Goal: Task Accomplishment & Management: Use online tool/utility

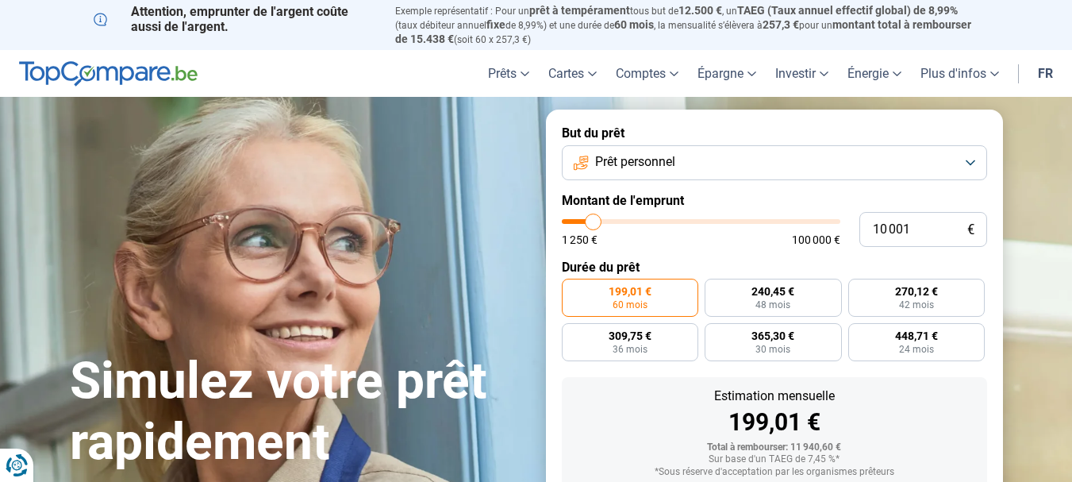
type input "10 250"
type input "10250"
type input "10 500"
type input "10500"
type input "11 000"
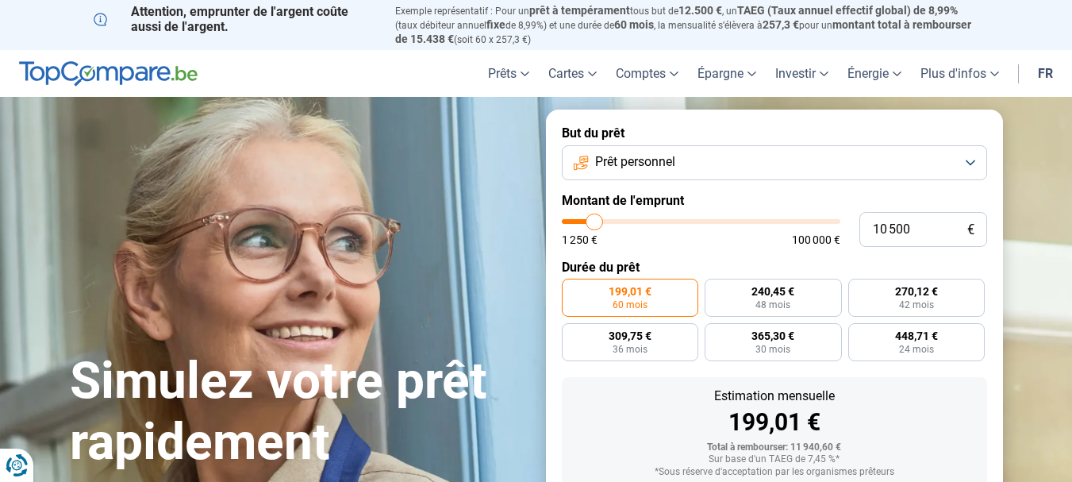
type input "11000"
type input "11 250"
type input "11250"
type input "11 500"
type input "11500"
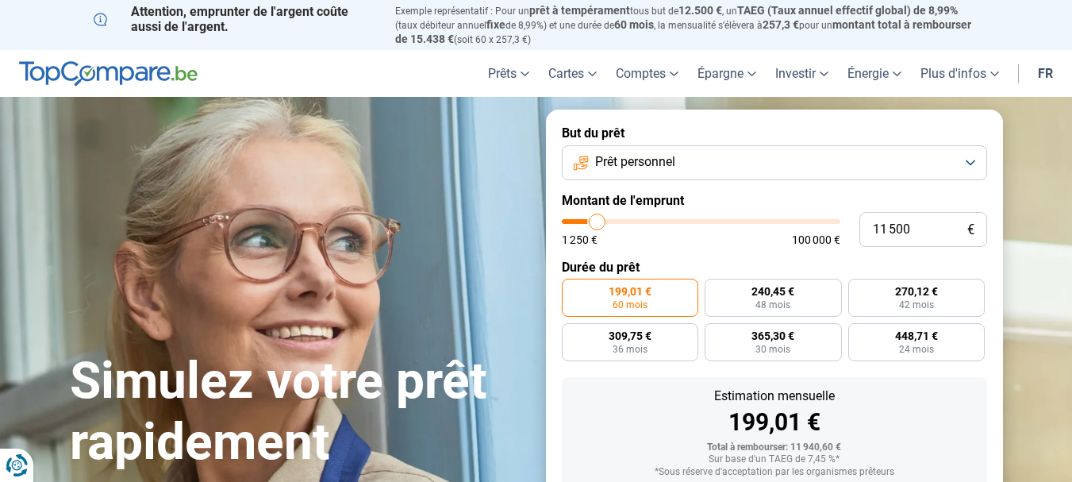
type input "12 000"
type input "12000"
type input "12 500"
type input "12500"
type input "12 750"
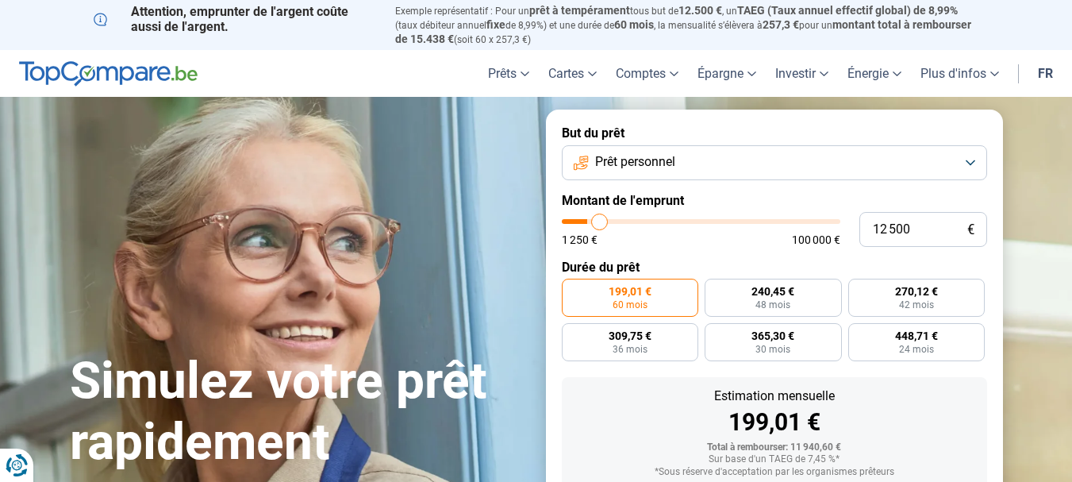
type input "12750"
type input "13 000"
type input "13000"
type input "13 250"
type input "13250"
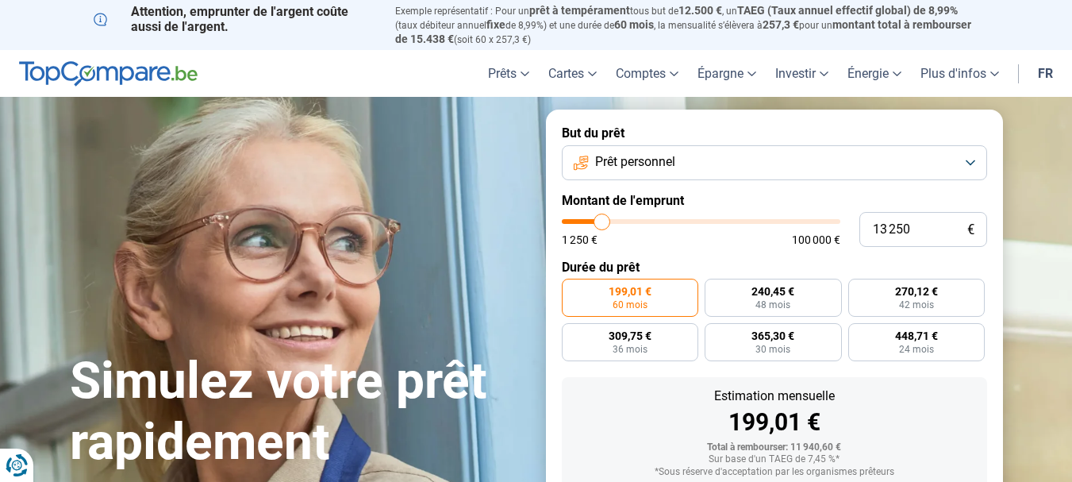
type input "13 500"
type input "13500"
type input "14 000"
type input "14000"
type input "14 250"
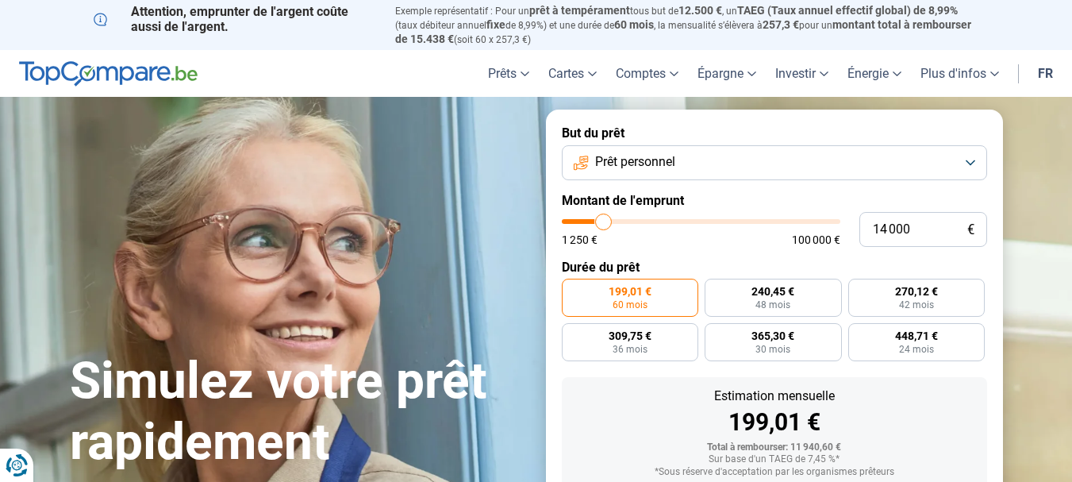
type input "14250"
type input "14 500"
type input "14500"
type input "14 750"
type input "14750"
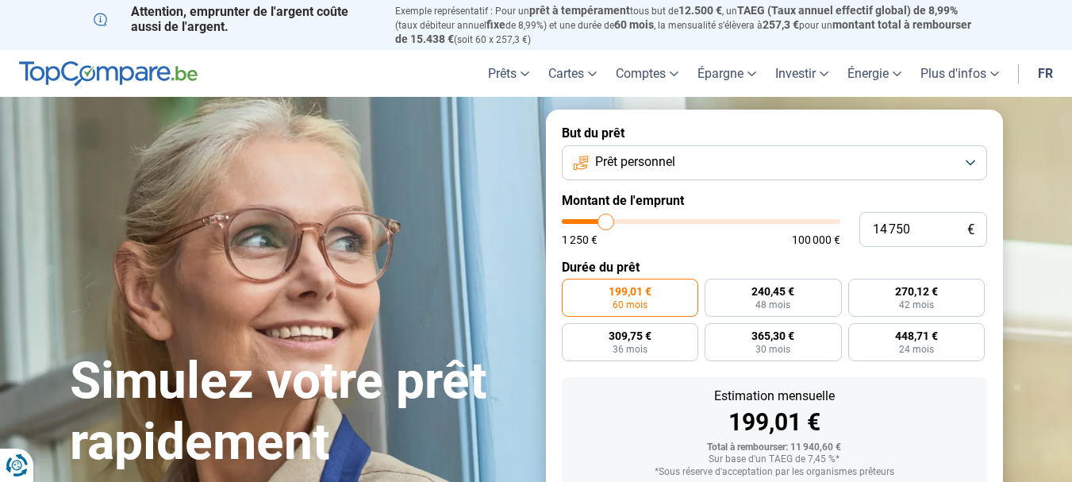
type input "15 000"
type input "15000"
type input "15 500"
type input "15500"
type input "15 750"
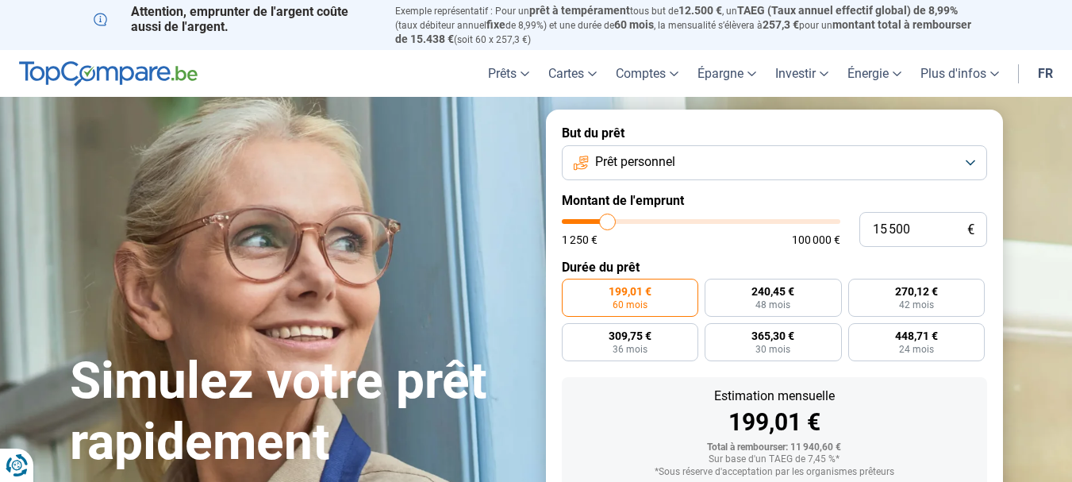
type input "15750"
type input "16 000"
type input "16000"
type input "16 250"
type input "16250"
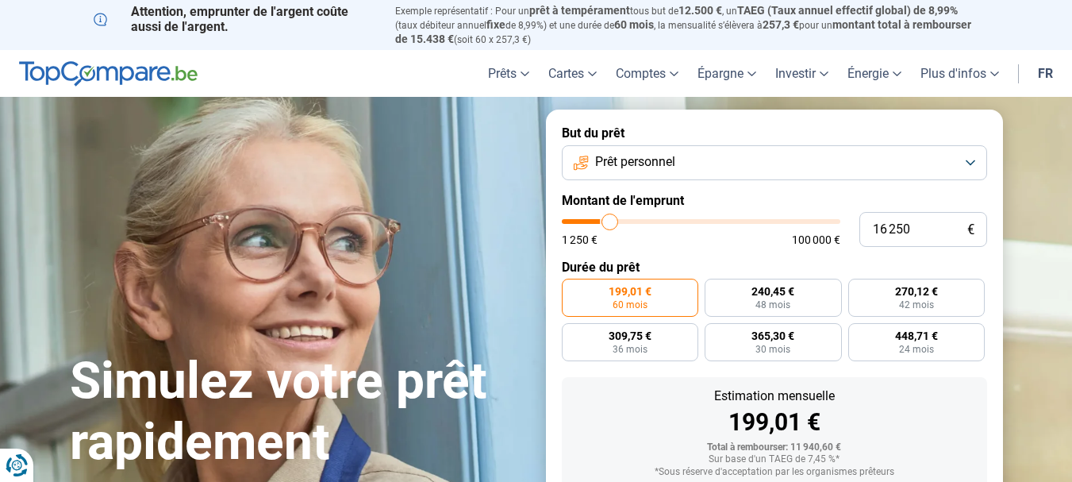
type input "16 500"
type input "16500"
type input "17 250"
type input "17250"
type input "17 500"
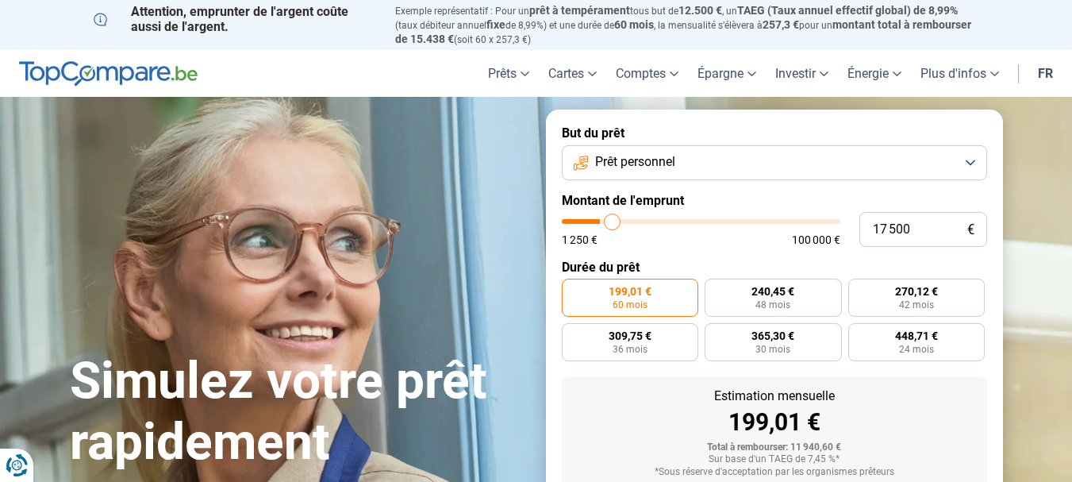
type input "17500"
type input "17 750"
type input "17750"
type input "18 000"
type input "18000"
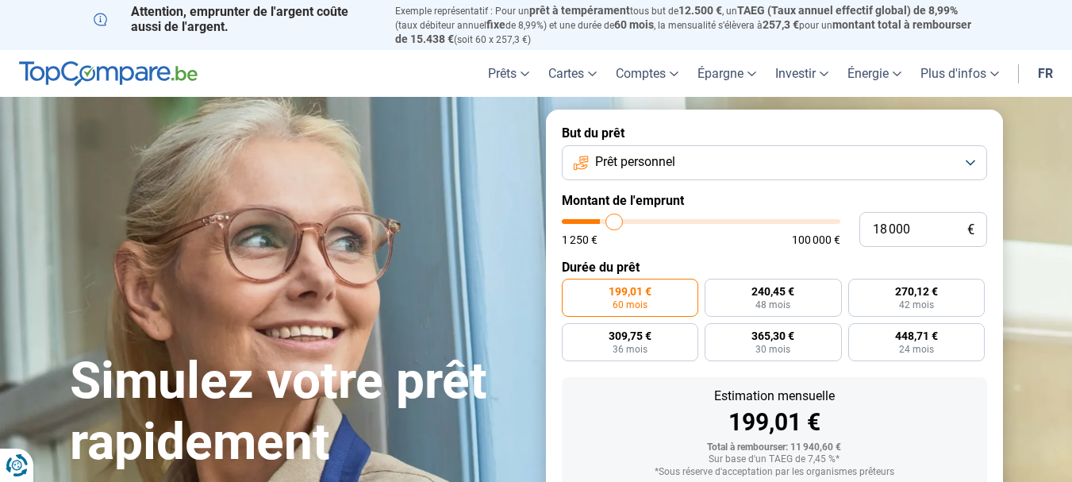
type input "18 500"
type input "18500"
type input "18 750"
type input "18750"
type input "19 250"
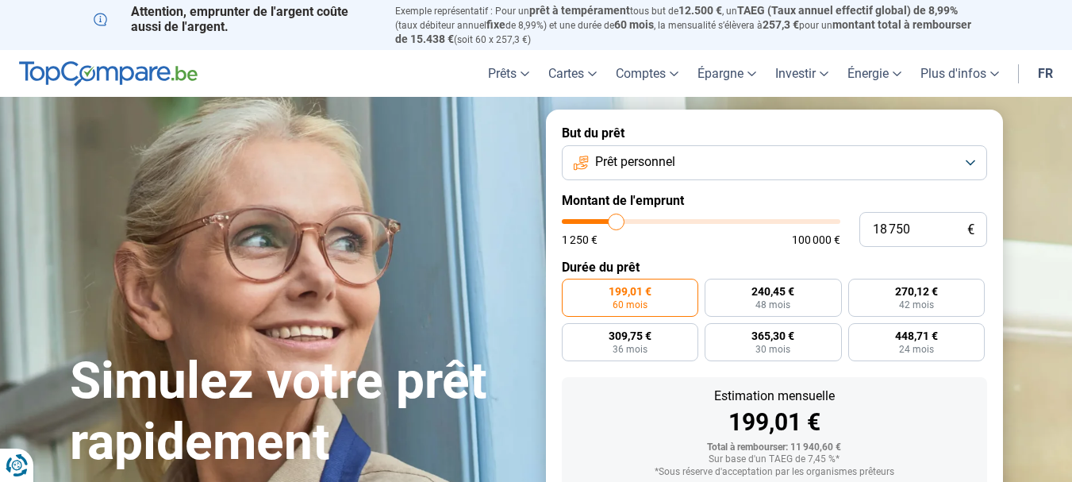
type input "19250"
type input "19 750"
type input "19750"
type input "20 000"
type input "20000"
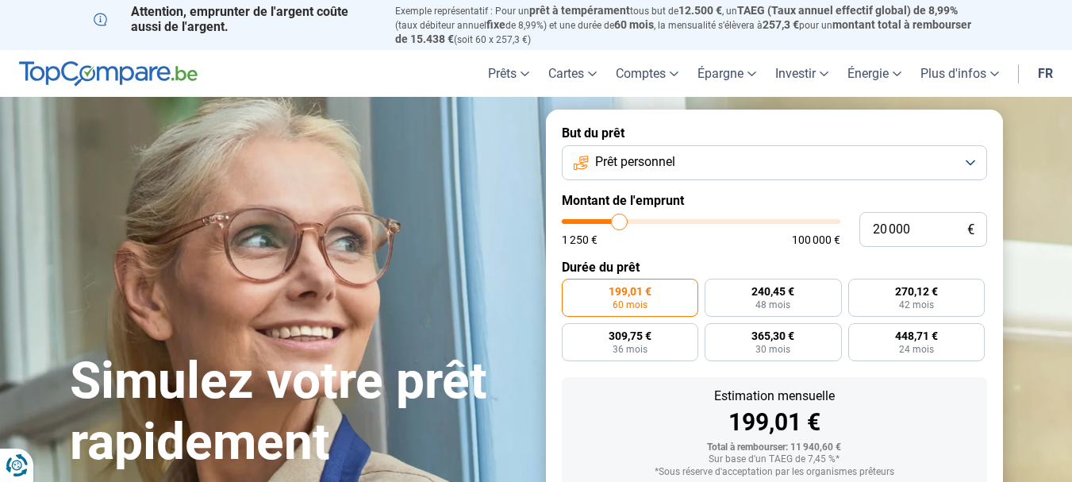
type input "20 500"
type input "20500"
type input "21 250"
type input "21250"
type input "21 500"
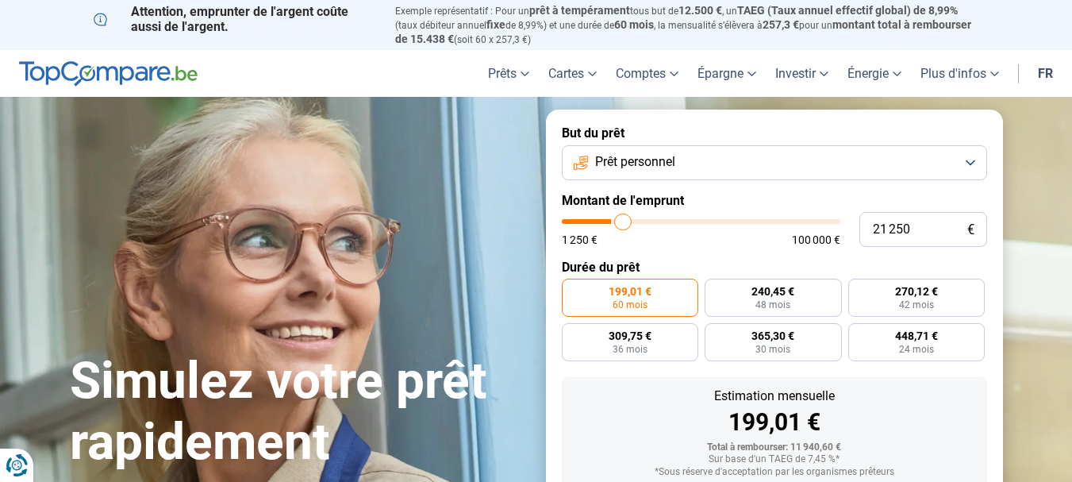
type input "21500"
type input "21 750"
type input "21750"
type input "22 000"
type input "22000"
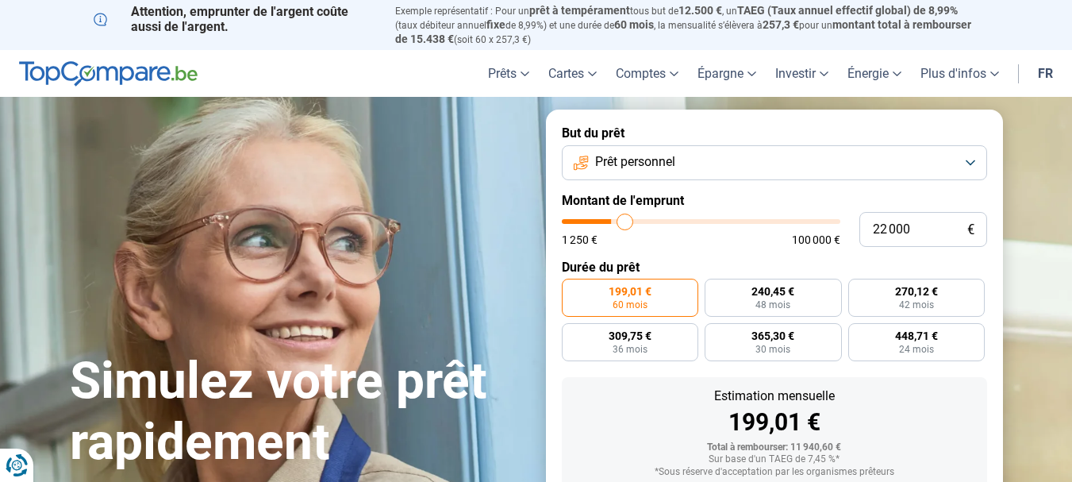
type input "22 750"
type input "22750"
type input "23 000"
type input "23000"
type input "23 500"
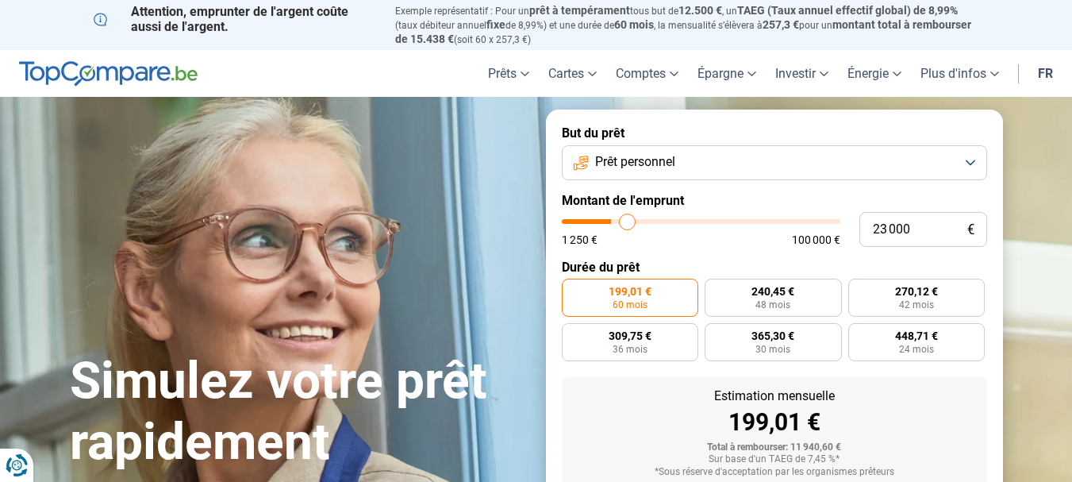
type input "23500"
type input "23 750"
type input "23750"
type input "24 500"
type input "24500"
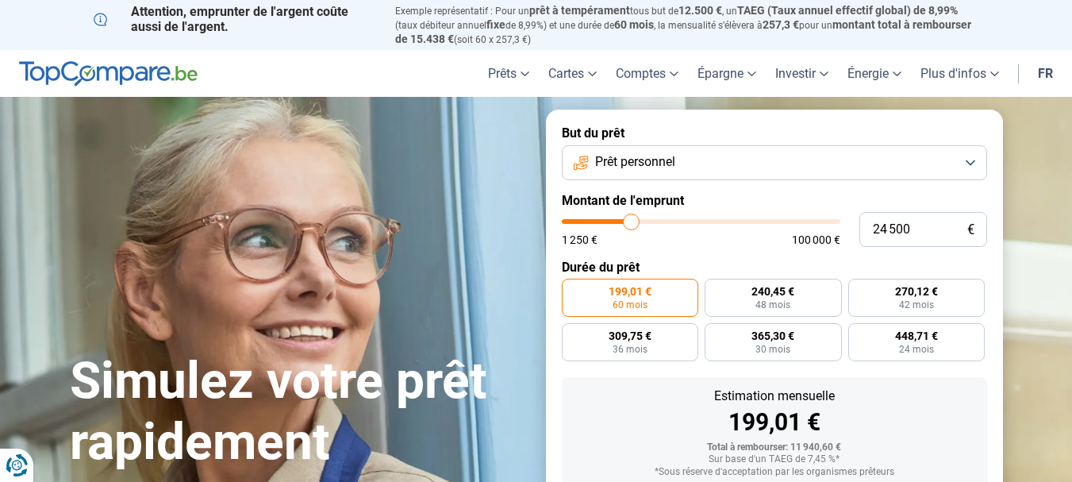
type input "24 750"
type input "24750"
type input "24 250"
type input "24250"
type input "23 500"
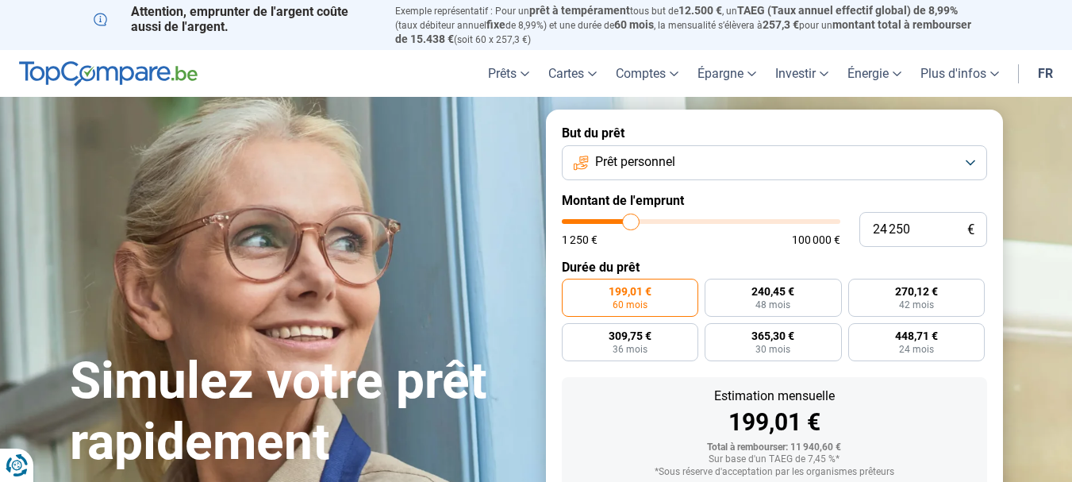
type input "23500"
type input "23 000"
type input "23000"
type input "21 750"
type input "21750"
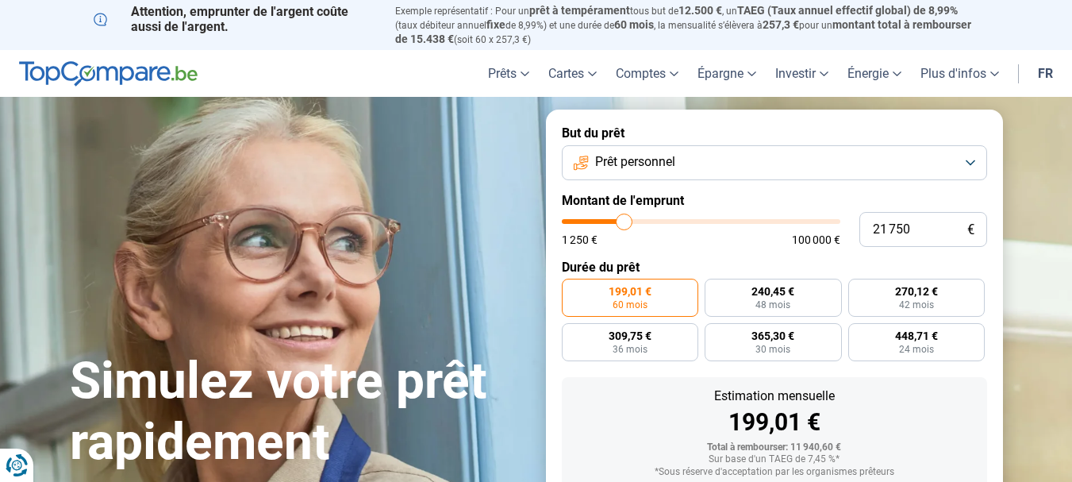
type input "21 250"
type input "21250"
type input "20 750"
type input "20750"
type input "20 500"
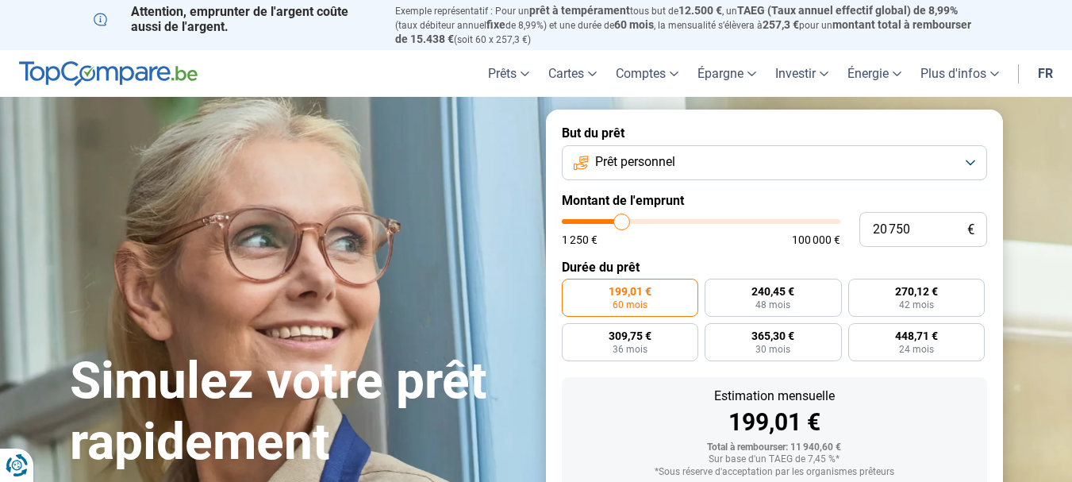
type input "20500"
type input "20 000"
type input "20000"
type input "19 750"
type input "19750"
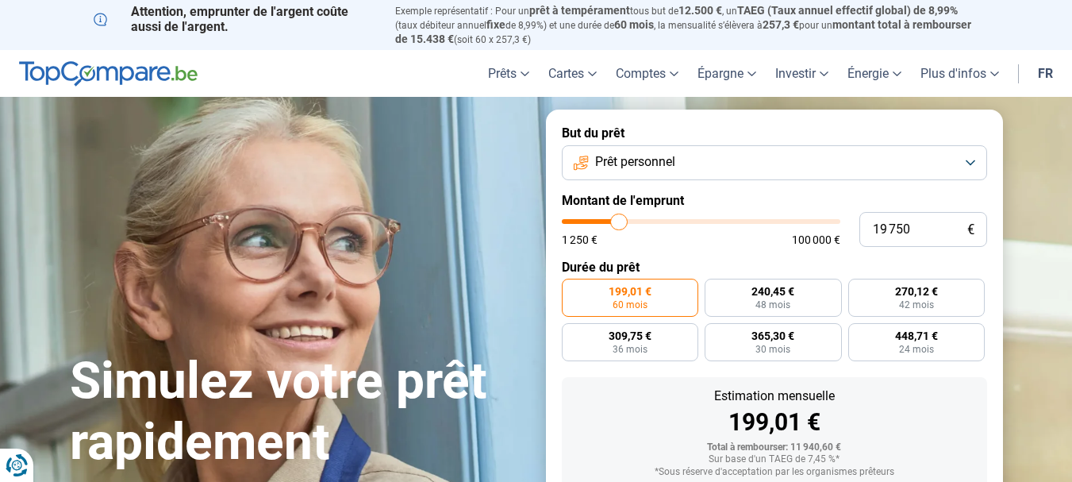
type input "18 750"
type input "18750"
type input "18 000"
type input "18000"
type input "17 500"
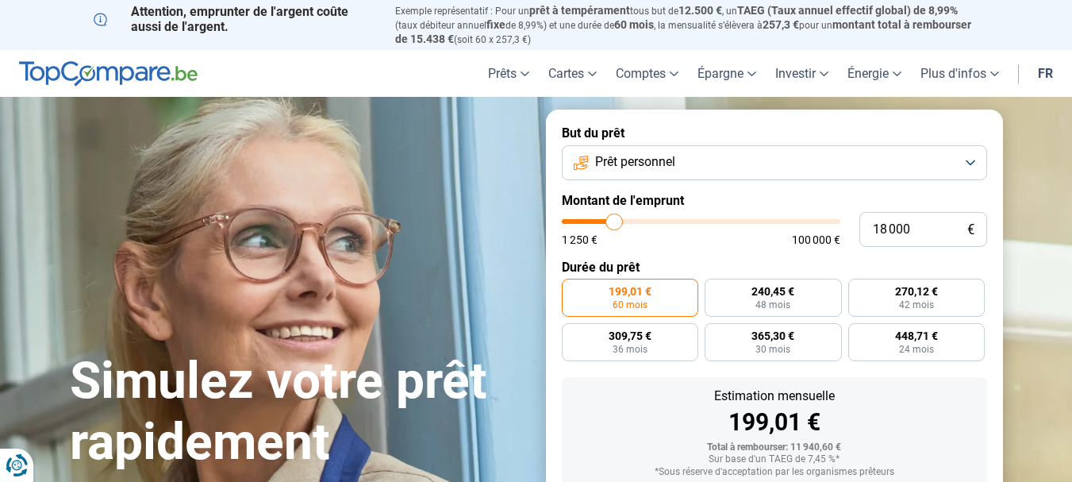
type input "17500"
type input "16 250"
type input "16250"
type input "15 750"
type input "15750"
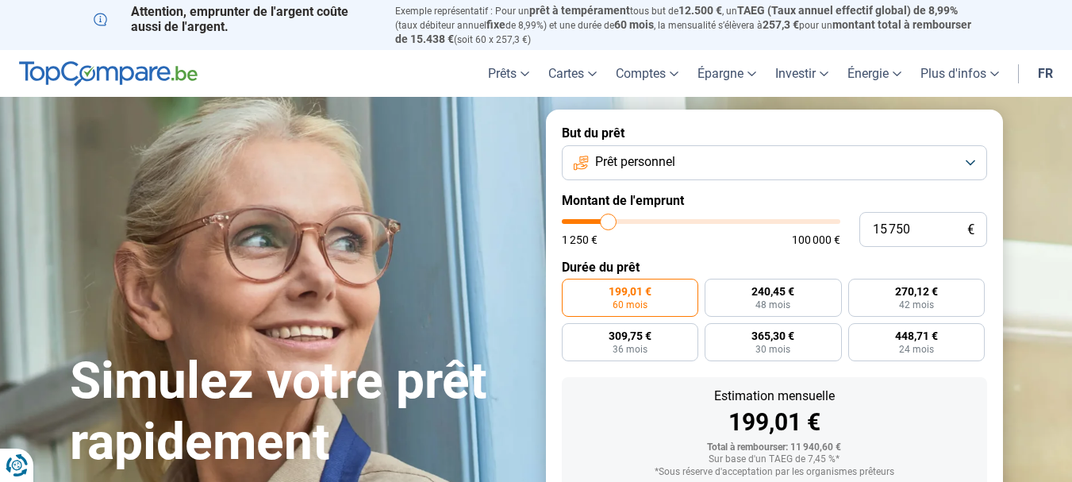
type input "15 000"
type input "15000"
type input "14 500"
type input "14500"
type input "14 000"
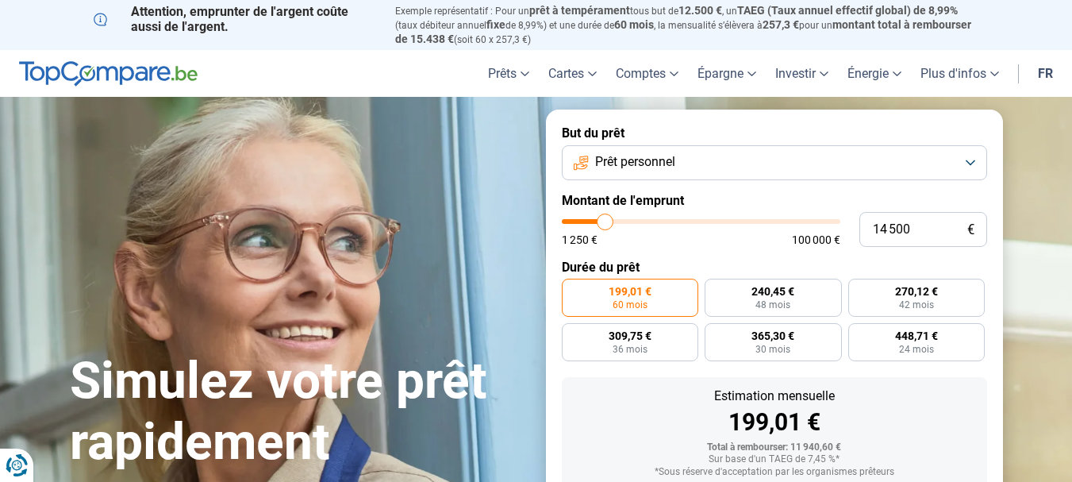
type input "14000"
type input "13 500"
type input "13500"
type input "13 250"
type input "13250"
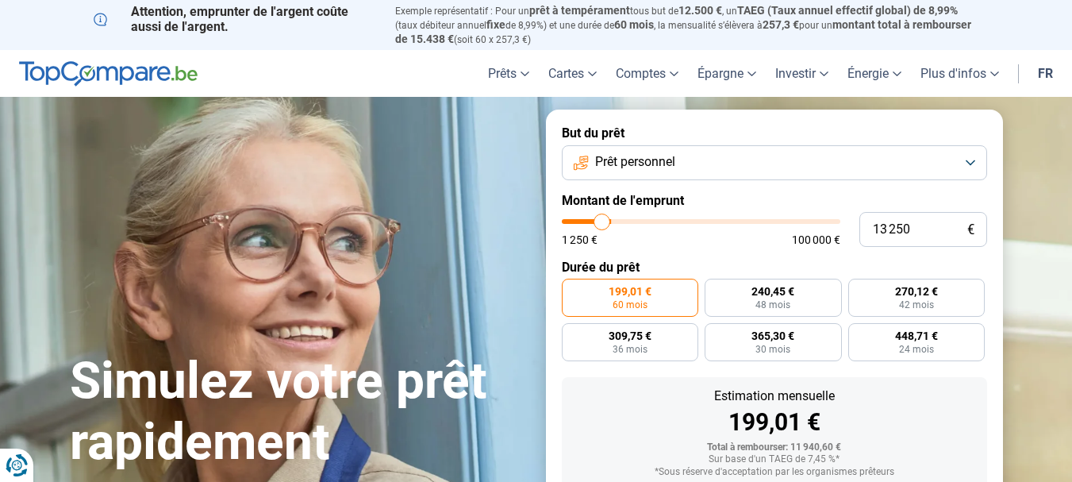
type input "13 000"
type input "13000"
type input "12 750"
type input "12750"
type input "12 500"
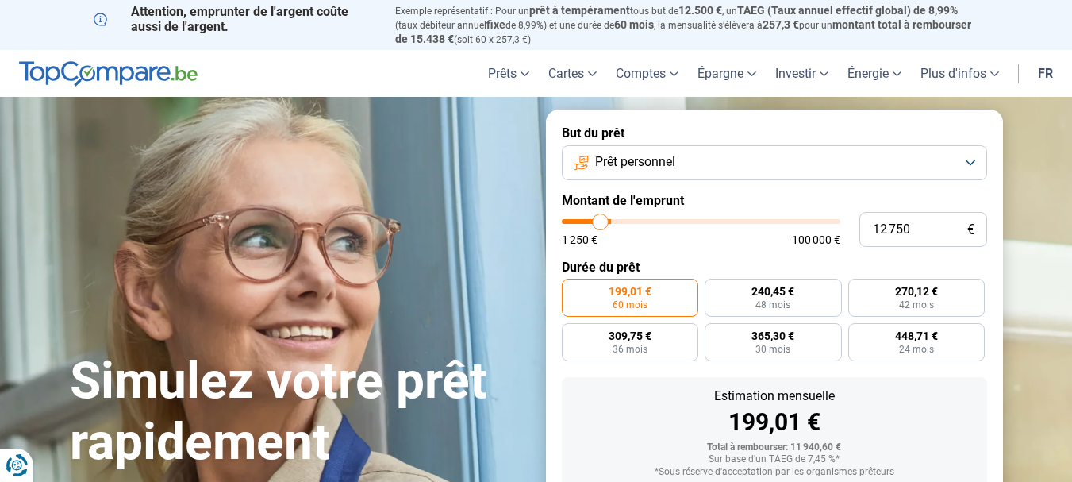
type input "12500"
type input "12 000"
type input "12000"
type input "11 750"
type input "11750"
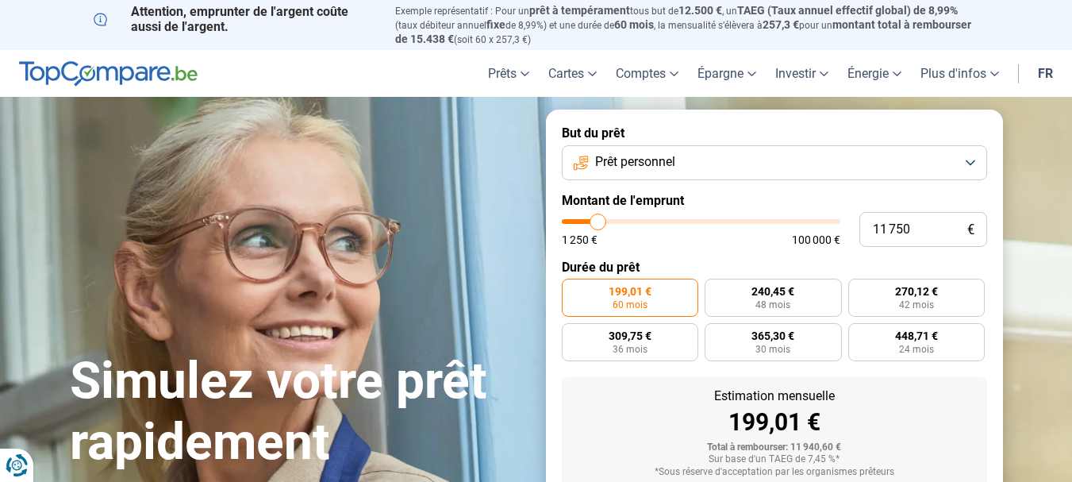
type input "11 500"
type input "11500"
type input "11 250"
type input "11250"
type input "11 000"
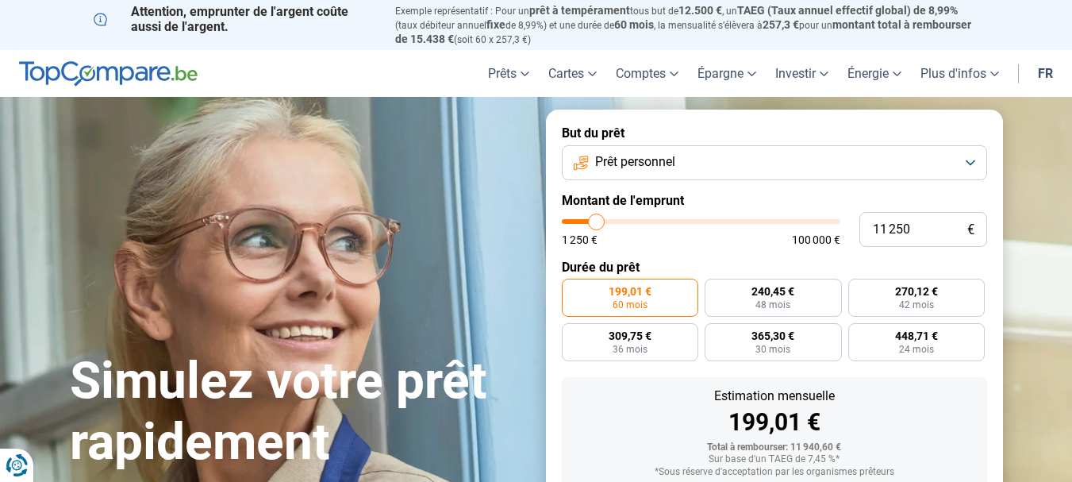
type input "11000"
type input "10 500"
type input "10500"
type input "10 250"
type input "10250"
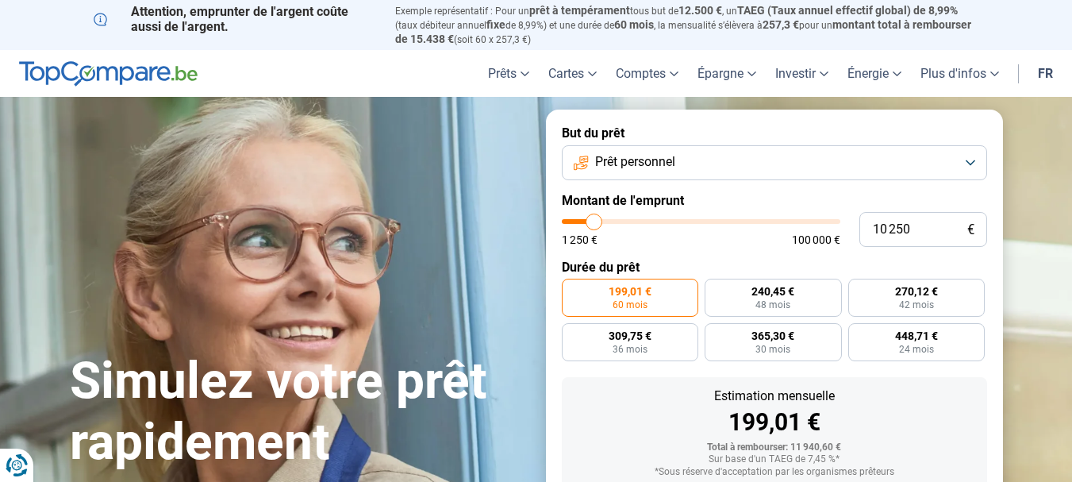
type input "10 000"
type input "10000"
type input "9 750"
type input "9750"
type input "9 500"
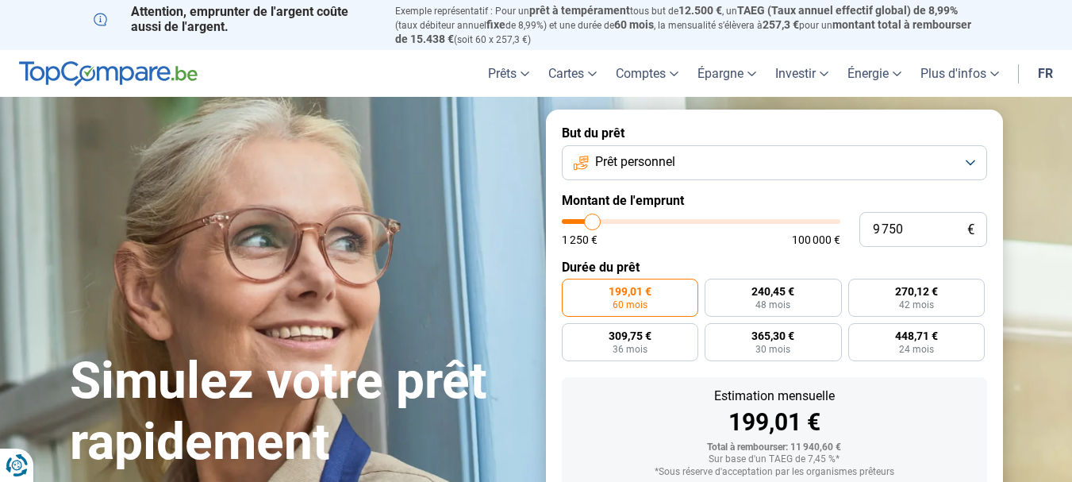
type input "9500"
type input "9 000"
type input "9000"
type input "8 750"
type input "8750"
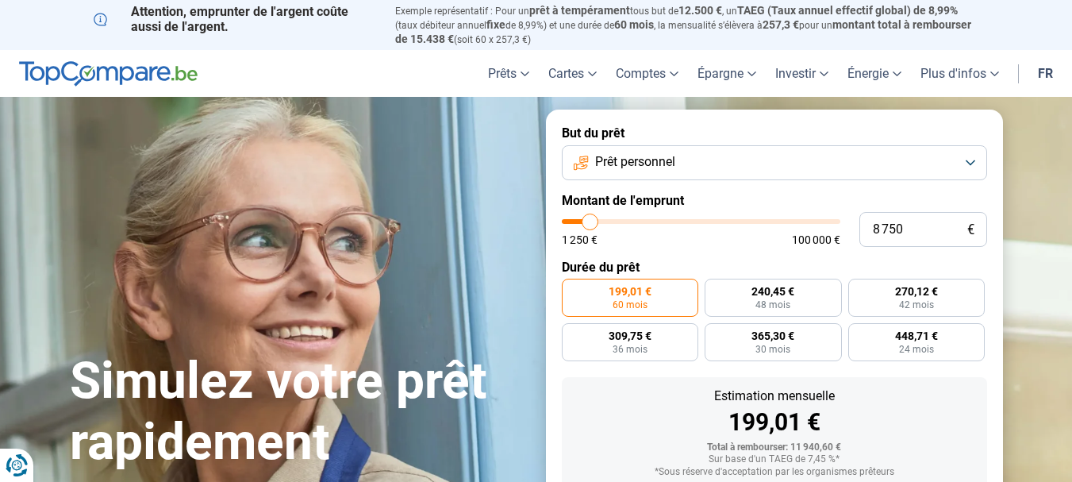
type input "8 500"
type input "8500"
type input "8 250"
type input "8250"
type input "8 000"
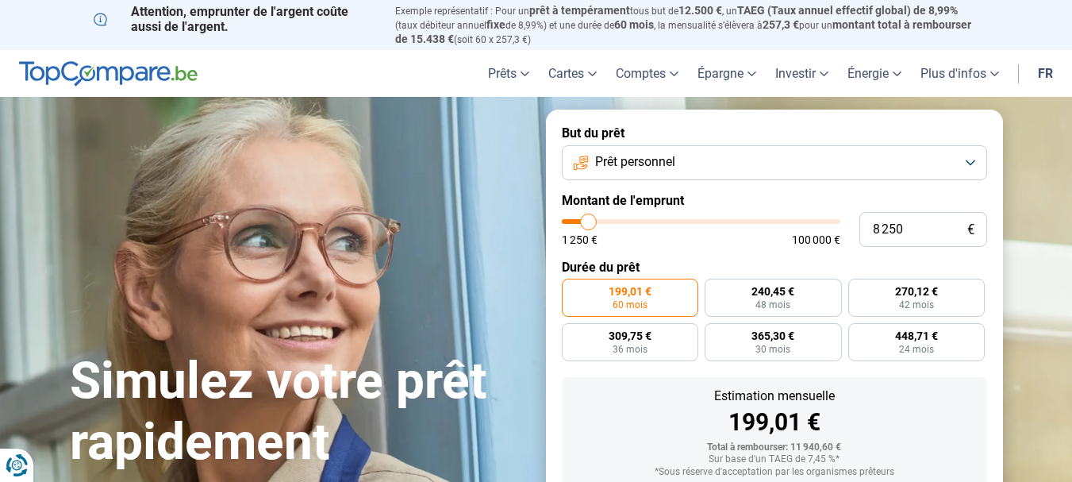
type input "8000"
type input "7 500"
type input "7500"
type input "7 250"
type input "7250"
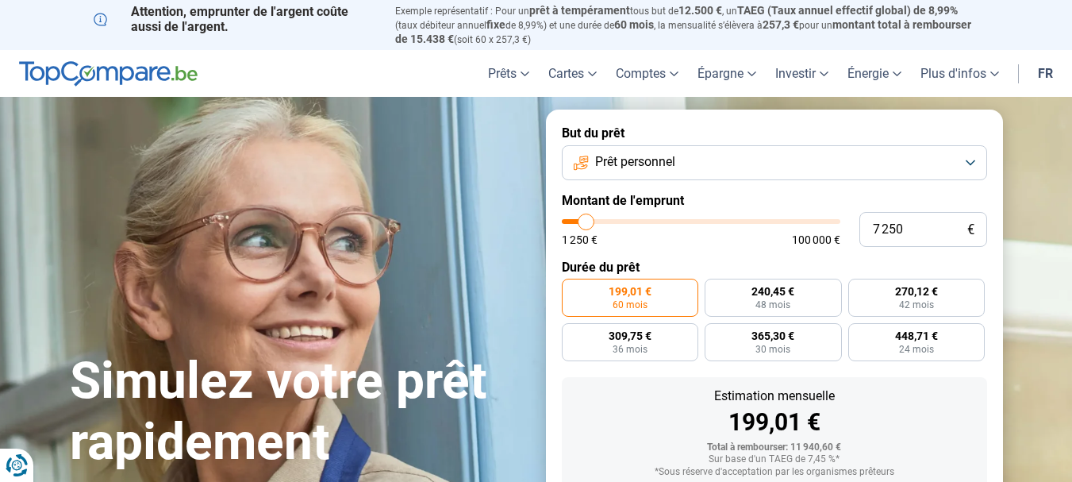
type input "7 000"
type input "7000"
type input "6 750"
type input "6750"
type input "6 500"
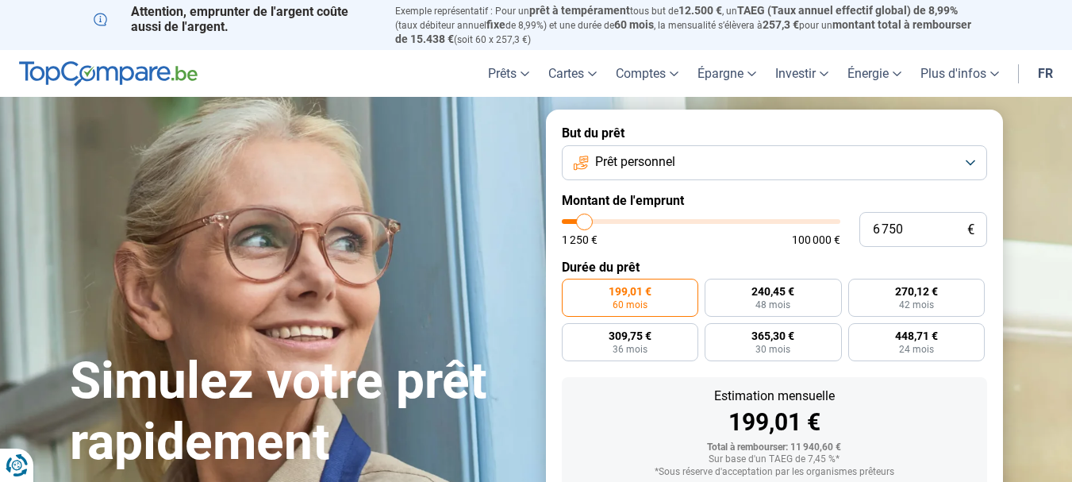
type input "6500"
type input "6 000"
type input "6000"
type input "5 750"
type input "5750"
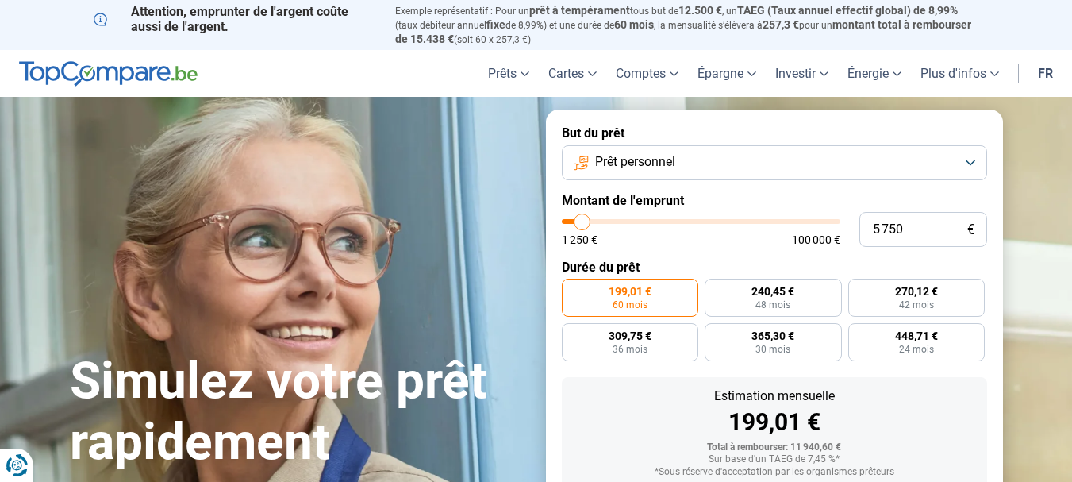
type input "5 500"
type input "5500"
type input "5 250"
type input "5250"
type input "5 000"
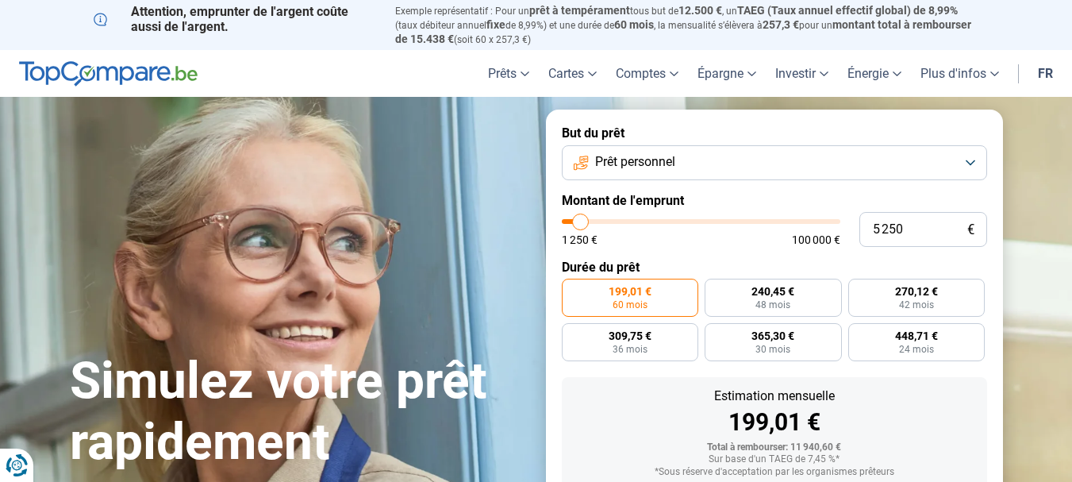
type input "5000"
type input "4 500"
type input "4500"
type input "4 250"
type input "4250"
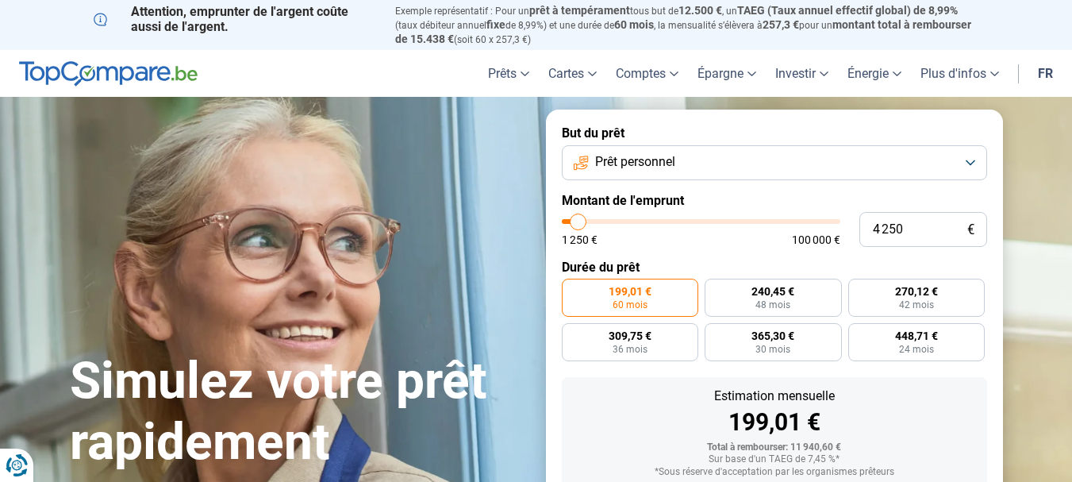
type input "4 000"
type input "4000"
type input "3 750"
type input "3750"
type input "3 500"
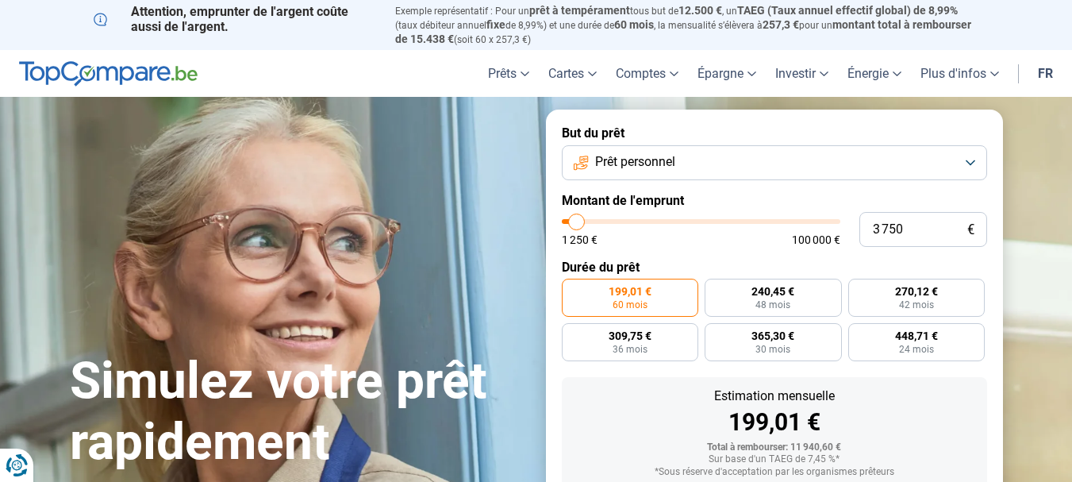
type input "3500"
type input "3 750"
type input "3750"
type input "4 000"
type input "4000"
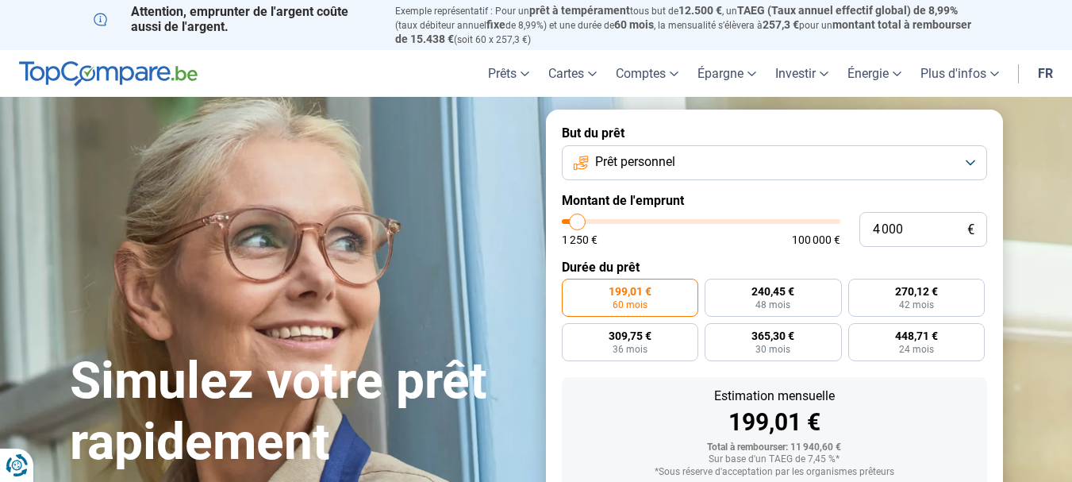
type input "4 250"
type input "4250"
type input "4 500"
type input "4500"
type input "5 000"
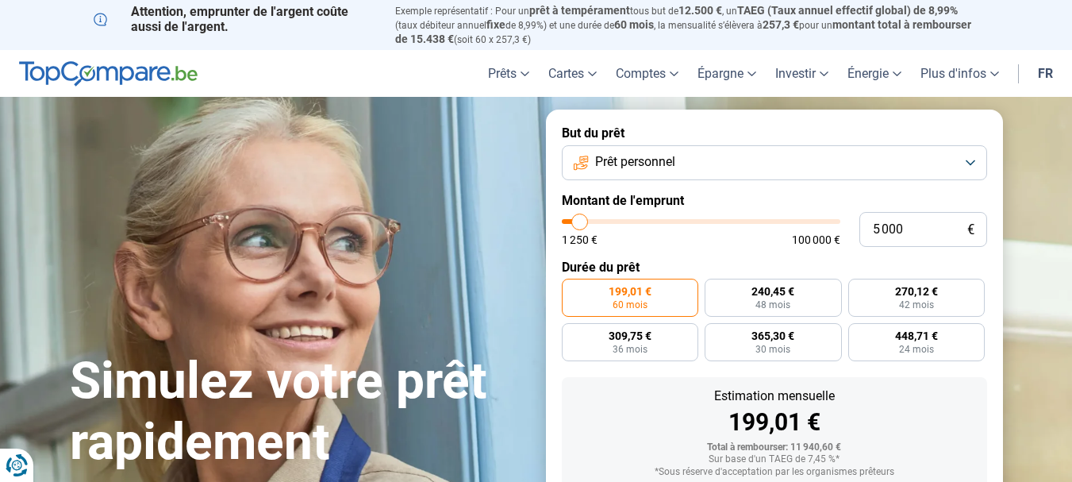
drag, startPoint x: 593, startPoint y: 221, endPoint x: 580, endPoint y: 223, distance: 13.7
type input "5000"
click at [580, 223] on input "range" at bounding box center [701, 221] width 278 height 5
radio input "true"
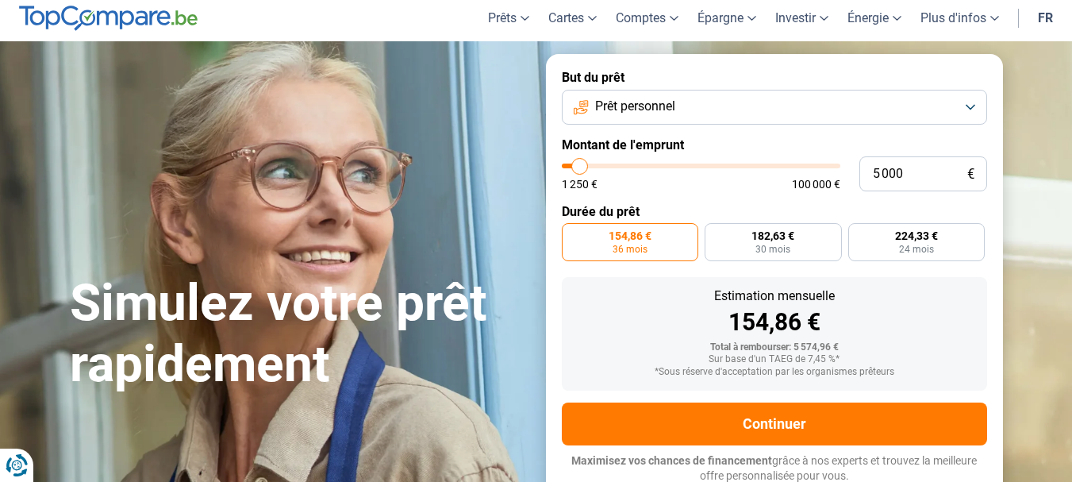
scroll to position [56, 0]
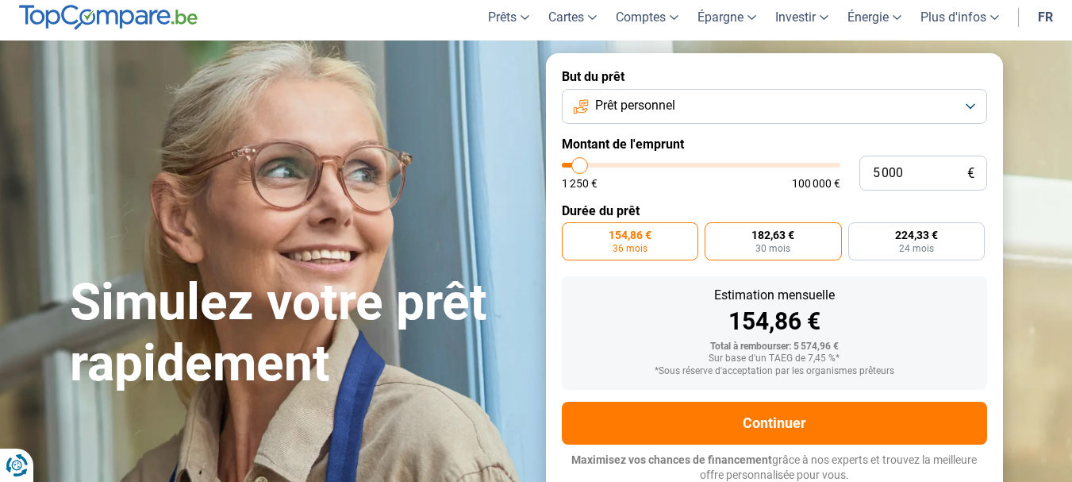
click at [752, 239] on label "182,63 € 30 mois" at bounding box center [773, 241] width 137 height 38
click at [715, 232] on input "182,63 € 30 mois" at bounding box center [710, 227] width 10 height 10
radio input "true"
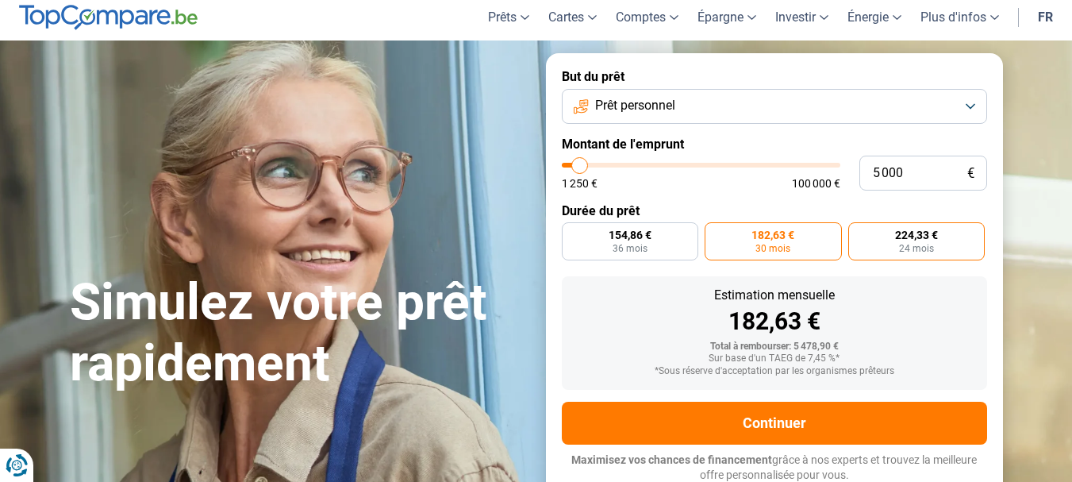
click at [913, 238] on span "224,33 €" at bounding box center [916, 234] width 43 height 11
click at [858, 232] on input "224,33 € 24 mois" at bounding box center [853, 227] width 10 height 10
radio input "true"
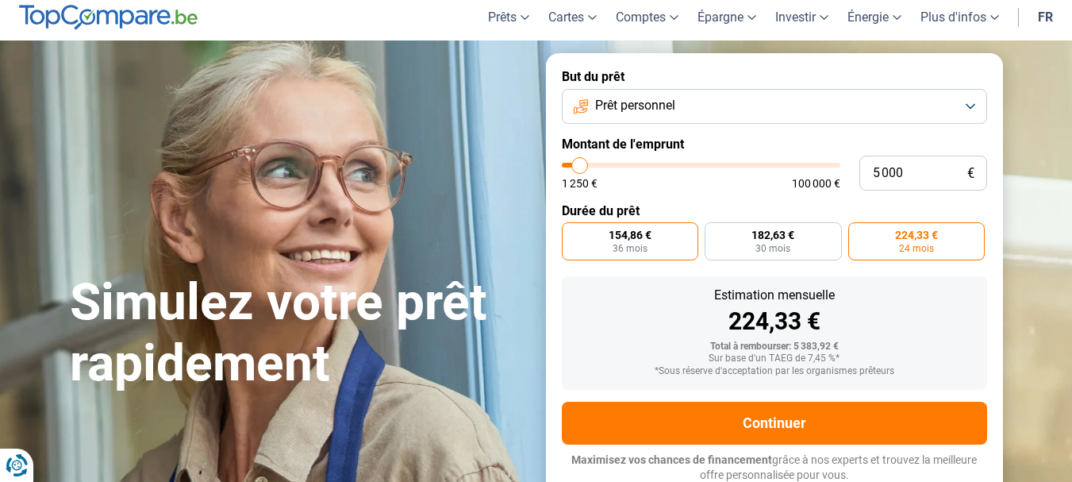
click at [655, 233] on label "154,86 € 36 mois" at bounding box center [630, 241] width 137 height 38
click at [572, 232] on input "154,86 € 36 mois" at bounding box center [567, 227] width 10 height 10
radio input "true"
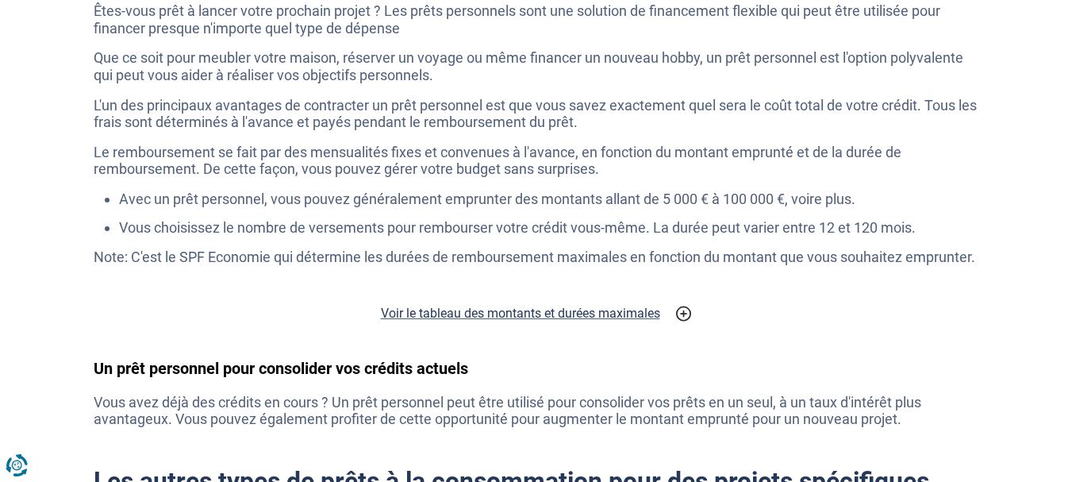
scroll to position [2862, 0]
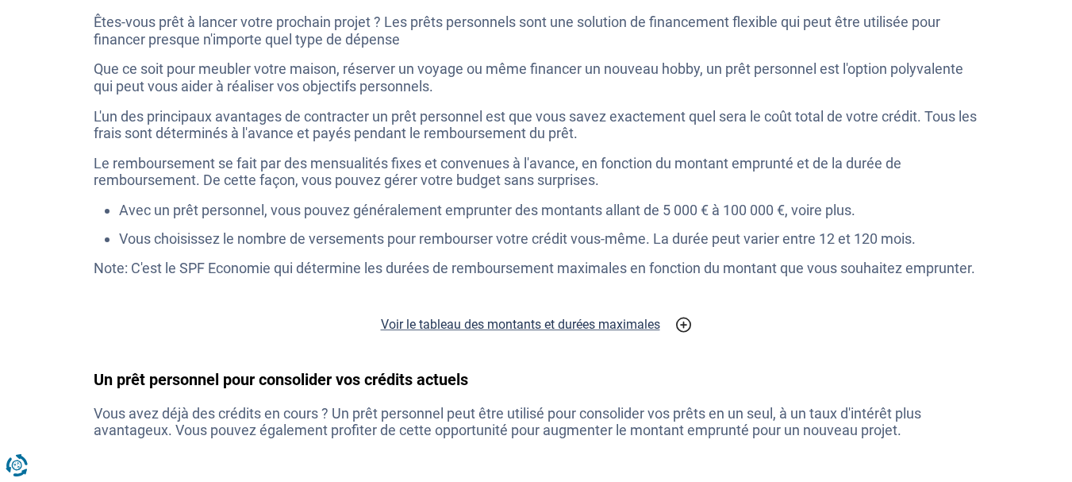
drag, startPoint x: 1064, startPoint y: 244, endPoint x: 1081, endPoint y: 244, distance: 16.7
click at [1071, 244] on html "Vous avez le contrôle de vos données Nous utilisons des cookies, tout comme nos…" at bounding box center [536, 174] width 1072 height 6072
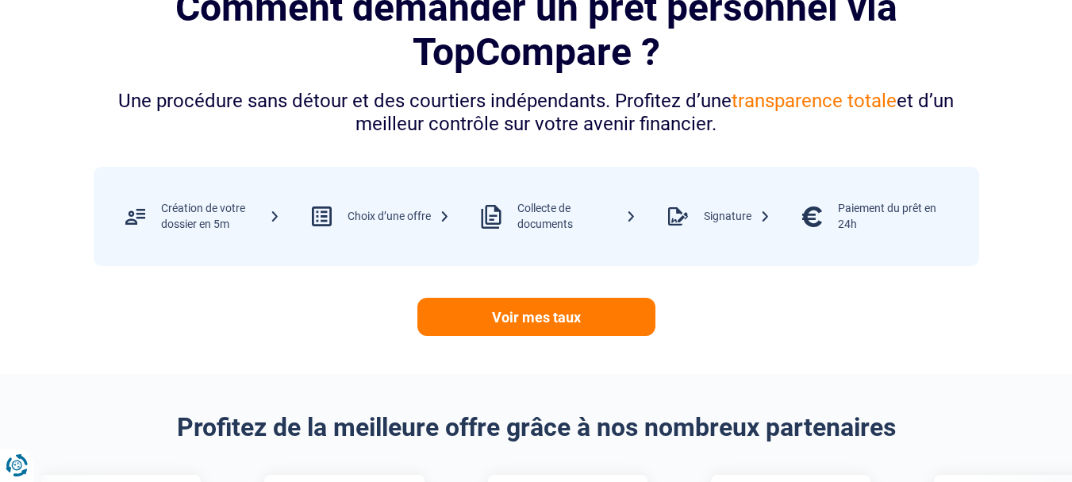
scroll to position [0, 0]
